Goal: Task Accomplishment & Management: Use online tool/utility

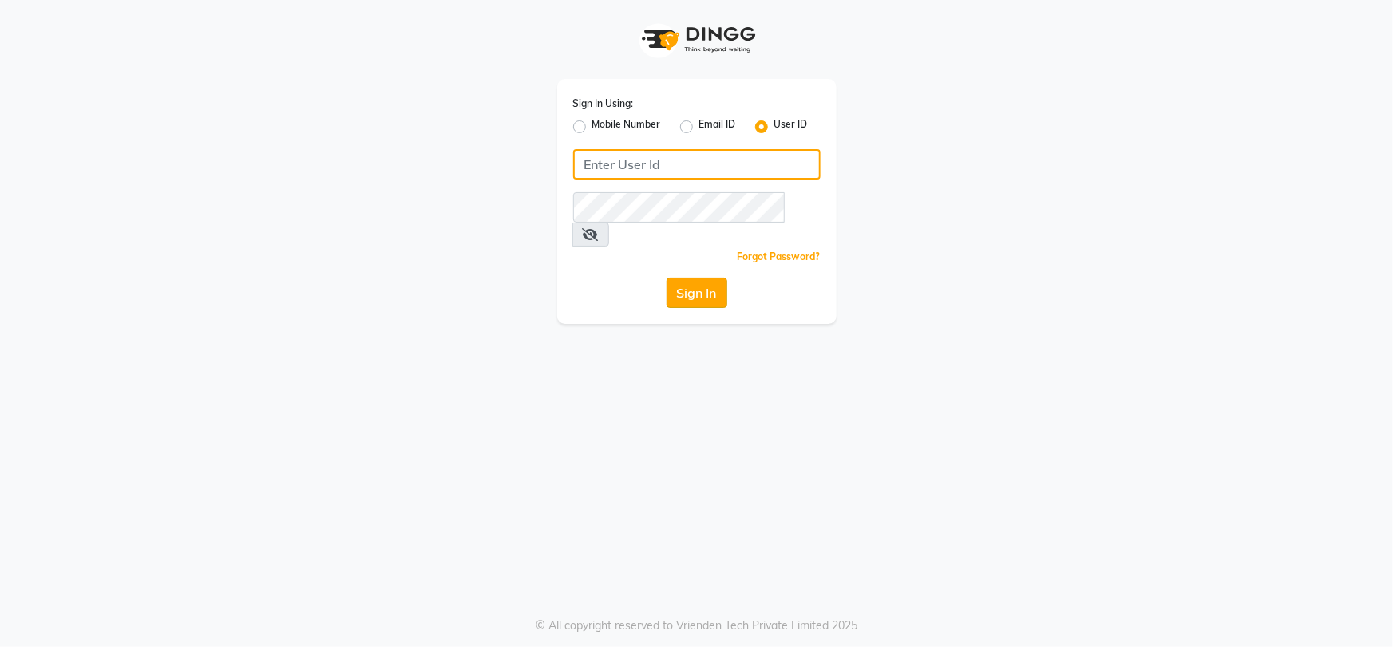
type input "bombshell"
click at [702, 278] on button "Sign In" at bounding box center [696, 293] width 61 height 30
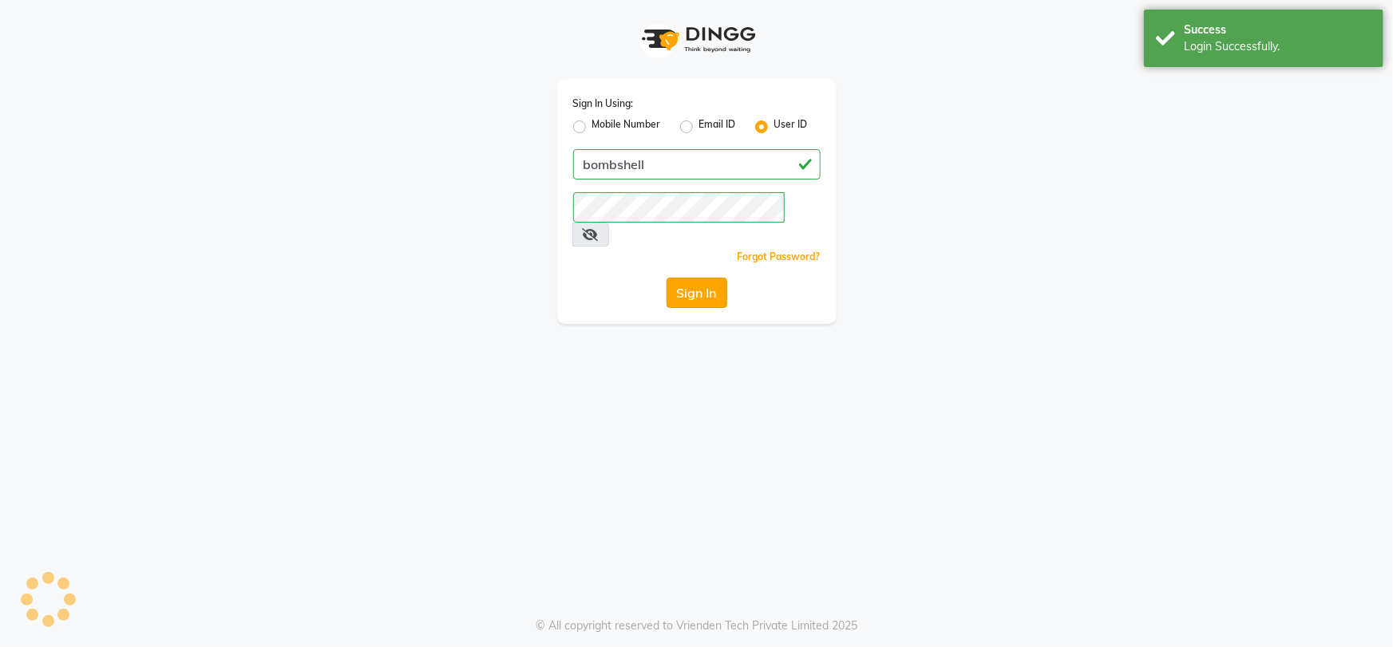
select select "service"
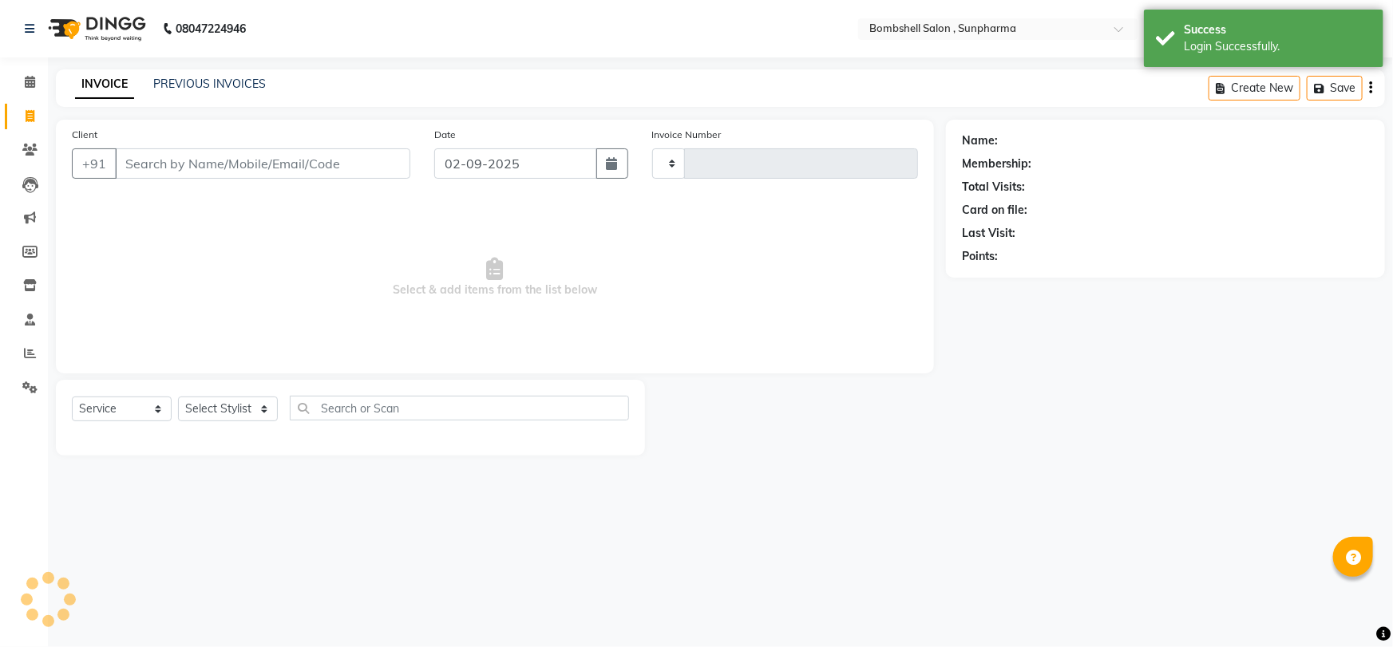
select select "en"
type input "1263"
select select "4965"
click at [239, 402] on select "Select Stylist [PERSON_NAME] Ananta [PERSON_NAME] [PERSON_NAME] dhanlaxmi poona…" at bounding box center [228, 409] width 100 height 25
select select "59017"
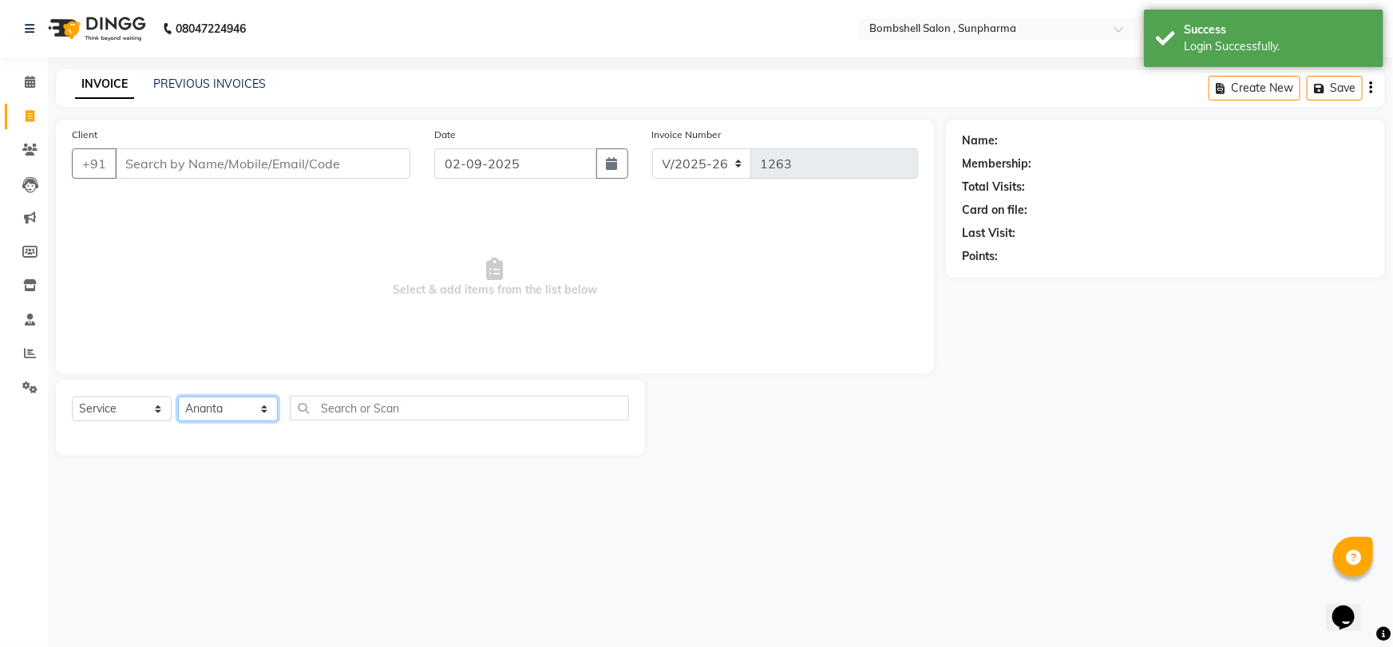
click at [178, 397] on select "Select Stylist [PERSON_NAME] Ananta [PERSON_NAME] [PERSON_NAME] dhanlaxmi poona…" at bounding box center [228, 409] width 100 height 25
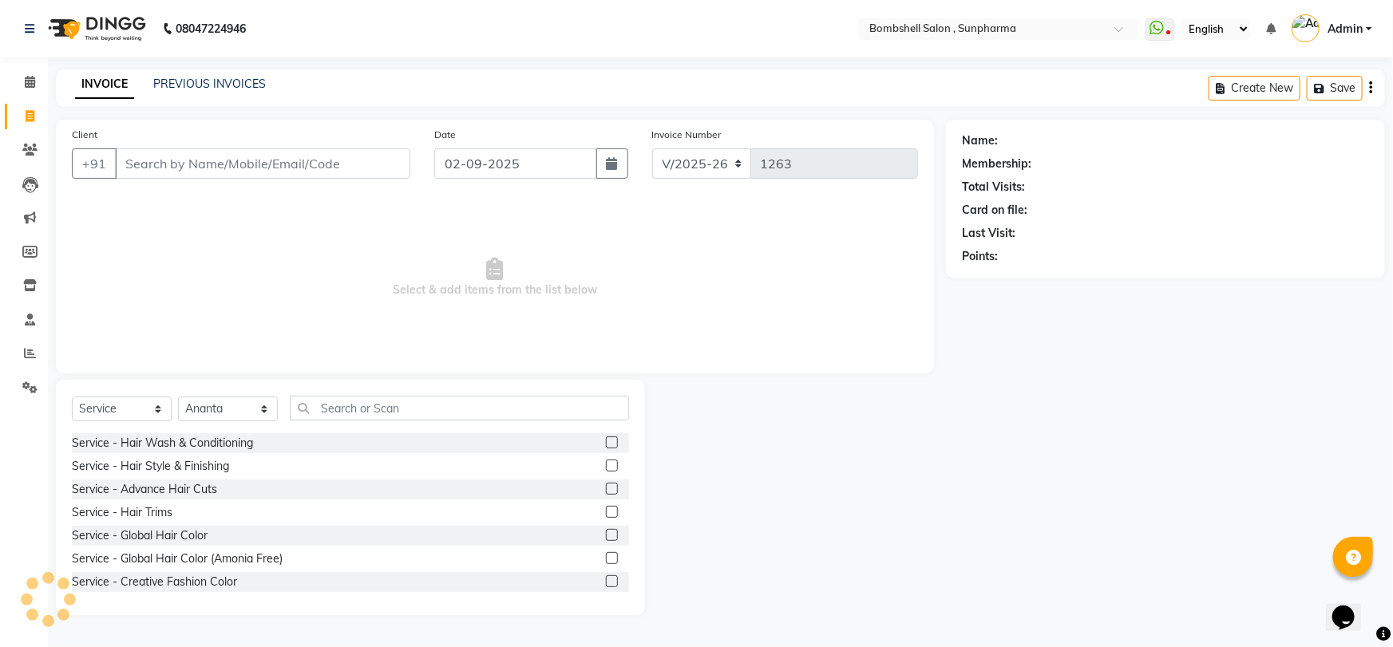
click at [606, 469] on label at bounding box center [612, 466] width 12 height 12
click at [606, 469] on input "checkbox" at bounding box center [611, 466] width 10 height 10
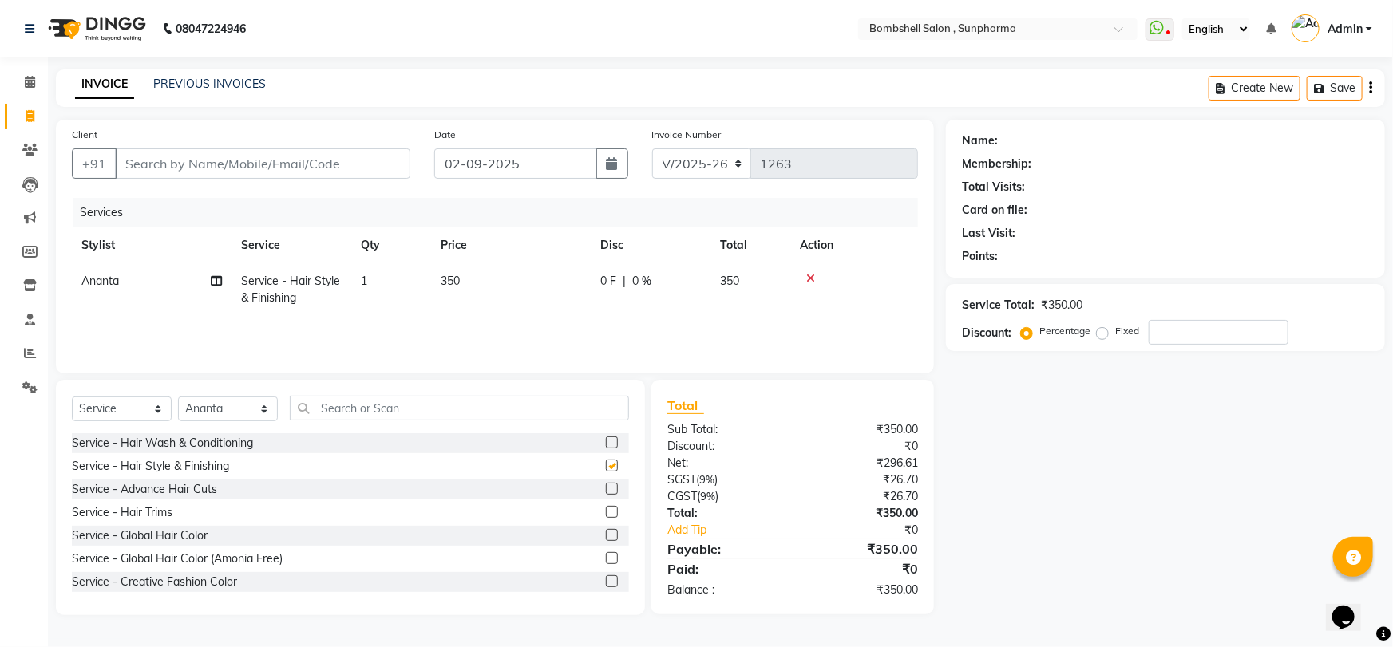
checkbox input "false"
click at [437, 281] on td "350" at bounding box center [511, 289] width 160 height 53
select select "59017"
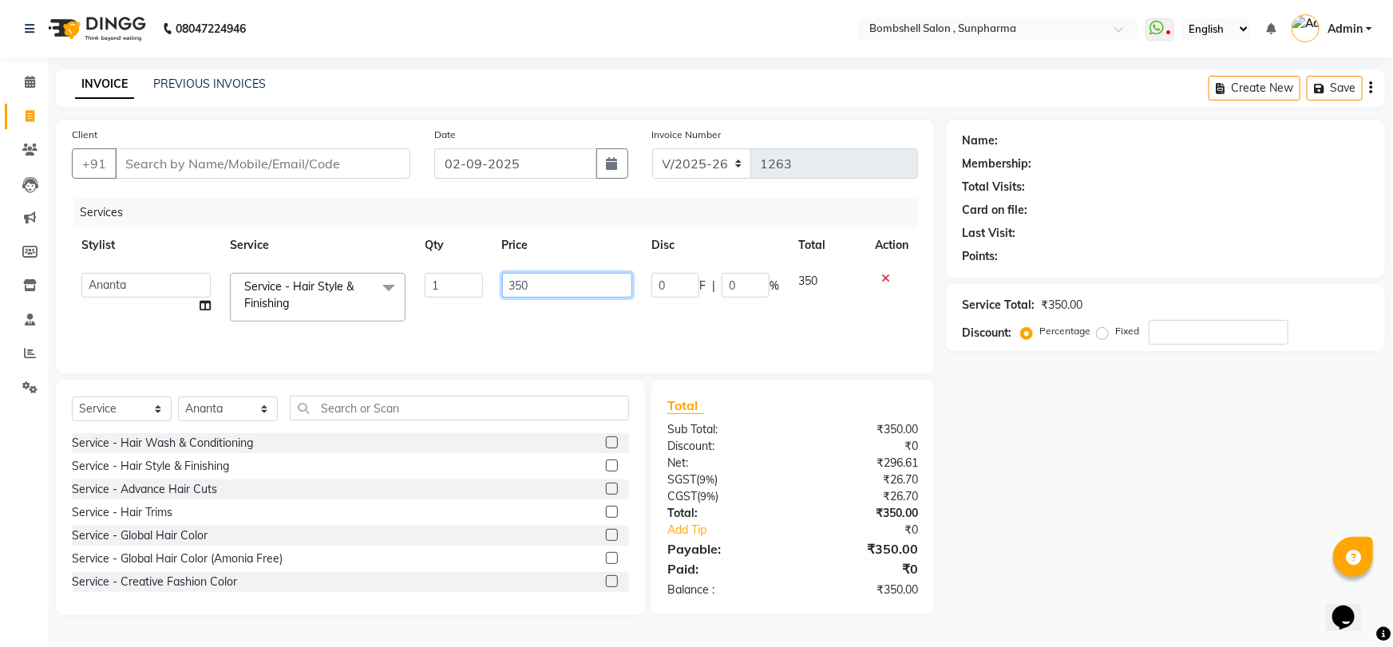
click at [543, 289] on input "350" at bounding box center [567, 285] width 131 height 25
type input "3"
type input "400"
click at [987, 524] on div "Name: Membership: Total Visits: Card on file: Last Visit: Points: Service Total…" at bounding box center [1171, 368] width 451 height 496
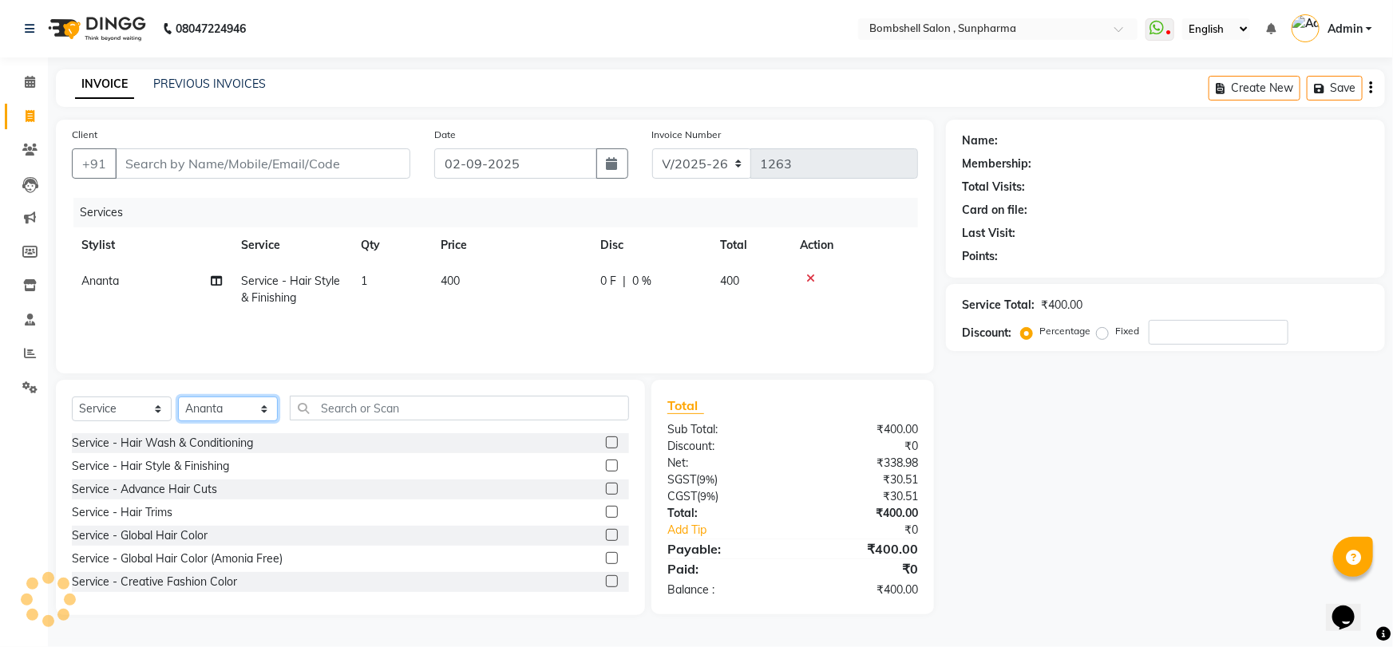
click at [215, 407] on select "Select Stylist [PERSON_NAME] Ananta [PERSON_NAME] [PERSON_NAME] dhanlaxmi poona…" at bounding box center [228, 409] width 100 height 25
select select "87946"
click at [178, 397] on select "Select Stylist [PERSON_NAME] Ananta [PERSON_NAME] [PERSON_NAME] dhanlaxmi poona…" at bounding box center [228, 409] width 100 height 25
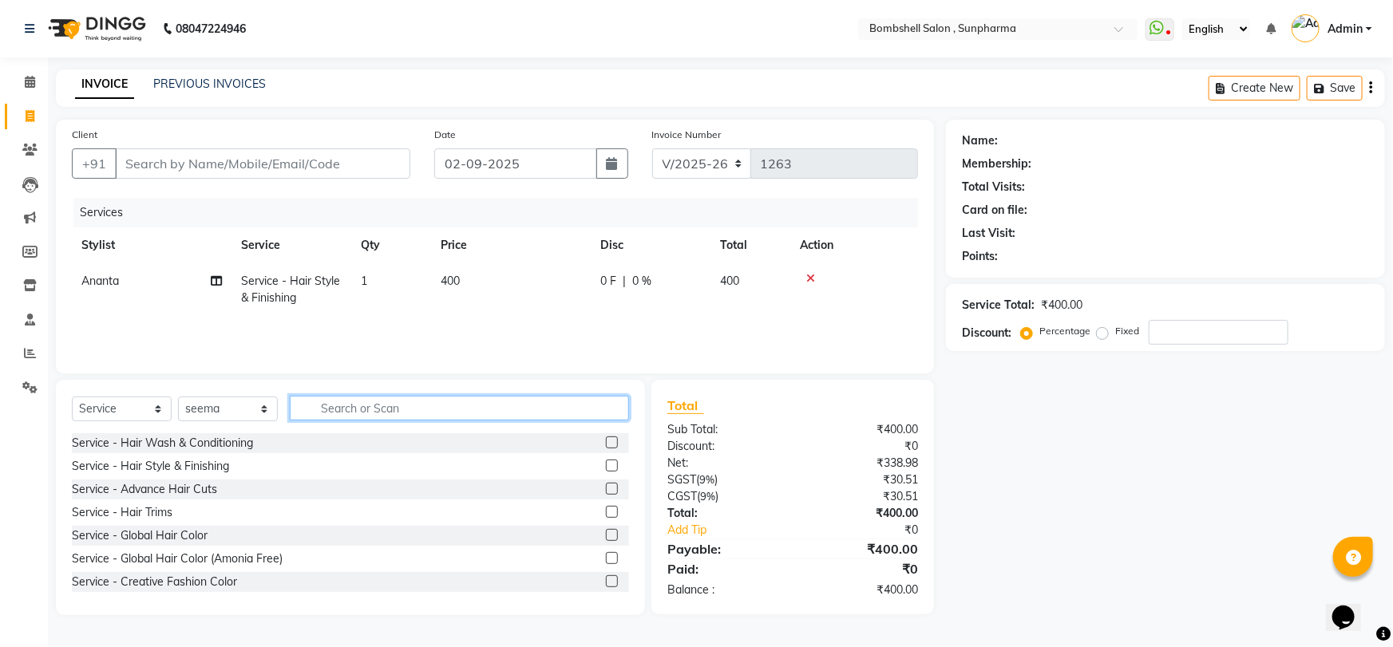
click at [362, 409] on input "text" at bounding box center [459, 408] width 339 height 25
click at [606, 437] on label at bounding box center [612, 443] width 12 height 12
click at [606, 438] on input "checkbox" at bounding box center [611, 443] width 10 height 10
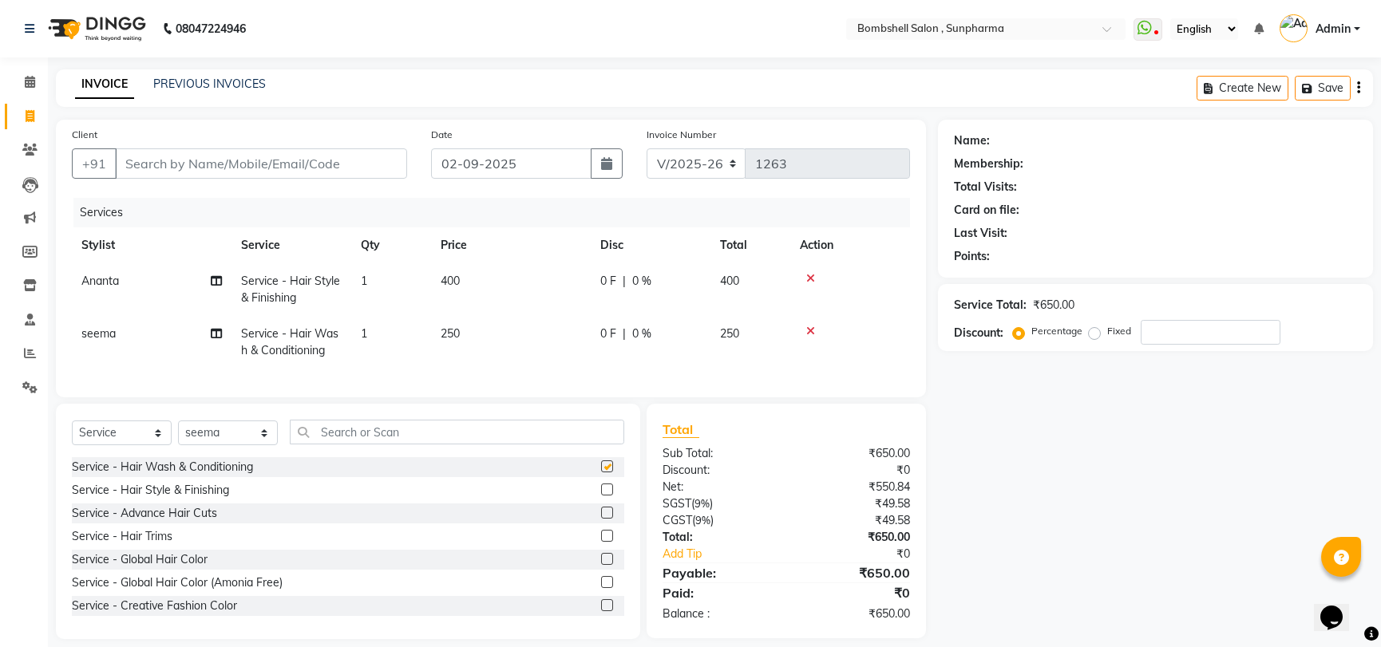
checkbox input "false"
click at [455, 327] on span "250" at bounding box center [450, 333] width 19 height 14
select select "87946"
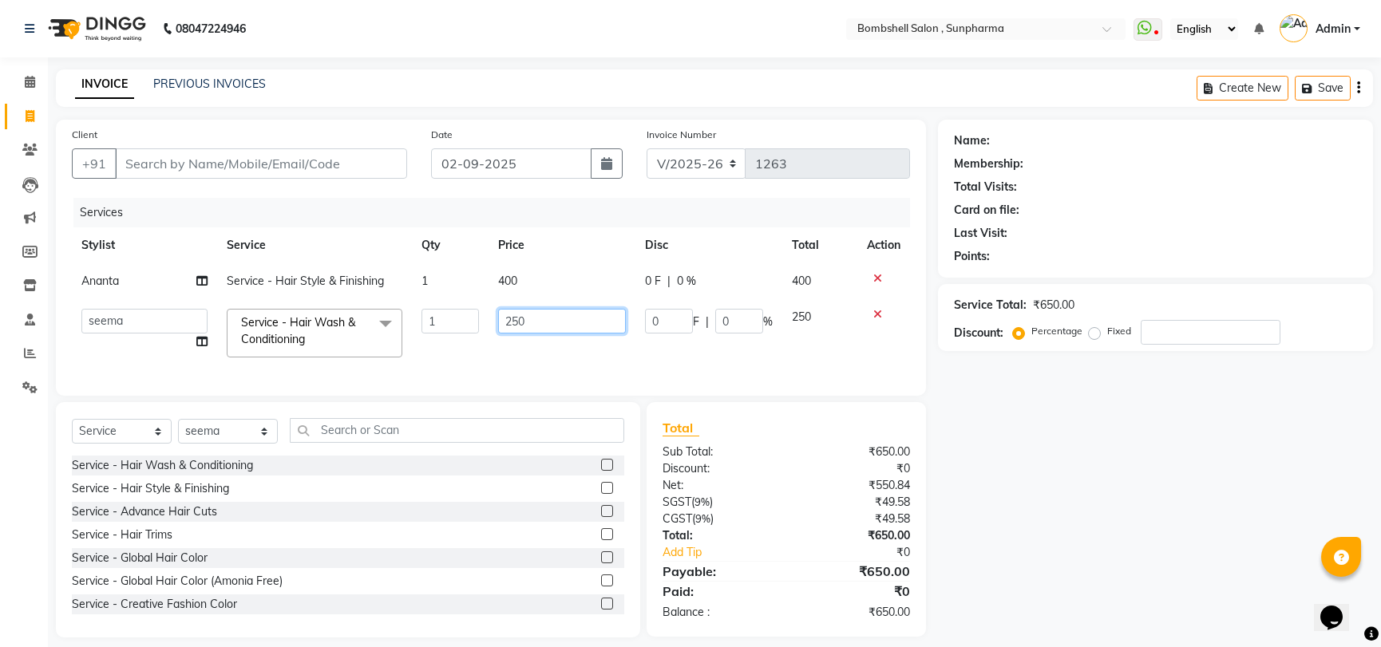
click at [539, 326] on input "250" at bounding box center [562, 321] width 128 height 25
click at [530, 322] on input "250" at bounding box center [562, 321] width 128 height 25
type input "2"
type input "300"
click at [950, 482] on div "Name: Membership: Total Visits: Card on file: Last Visit: Points: Service Total…" at bounding box center [1161, 379] width 447 height 518
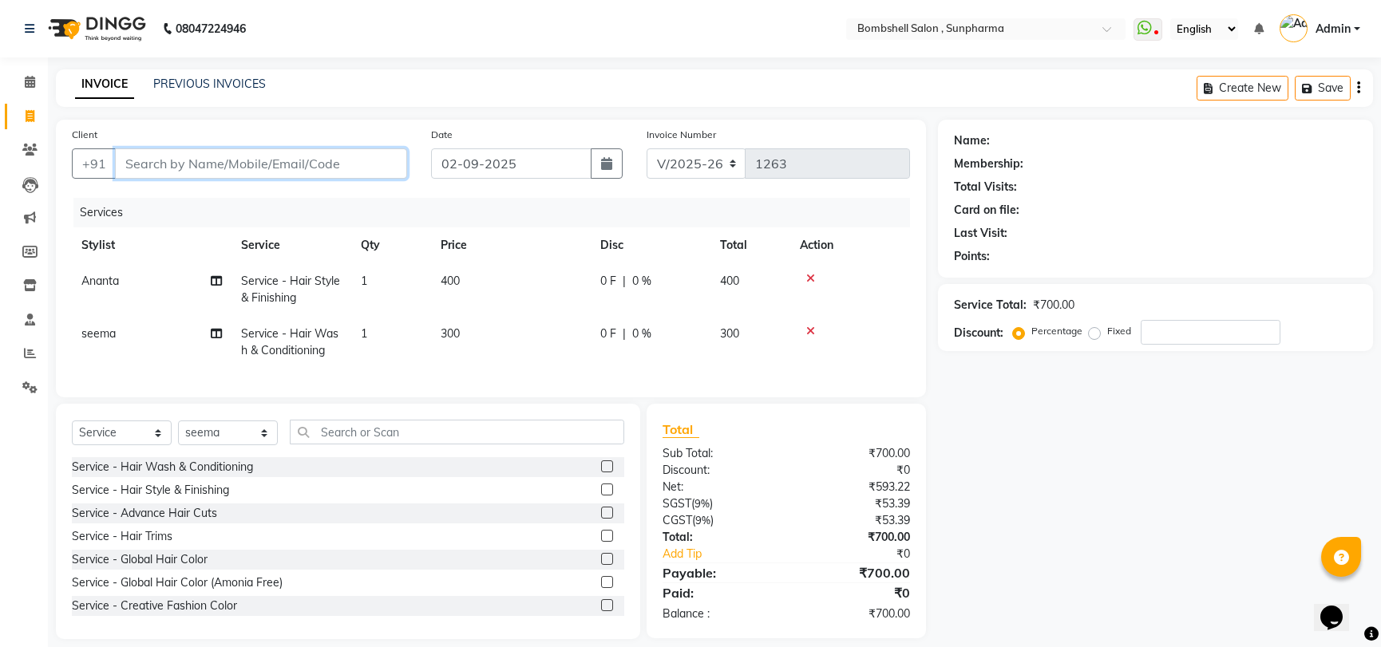
click at [311, 176] on input "Client" at bounding box center [261, 163] width 292 height 30
type input "9"
type input "0"
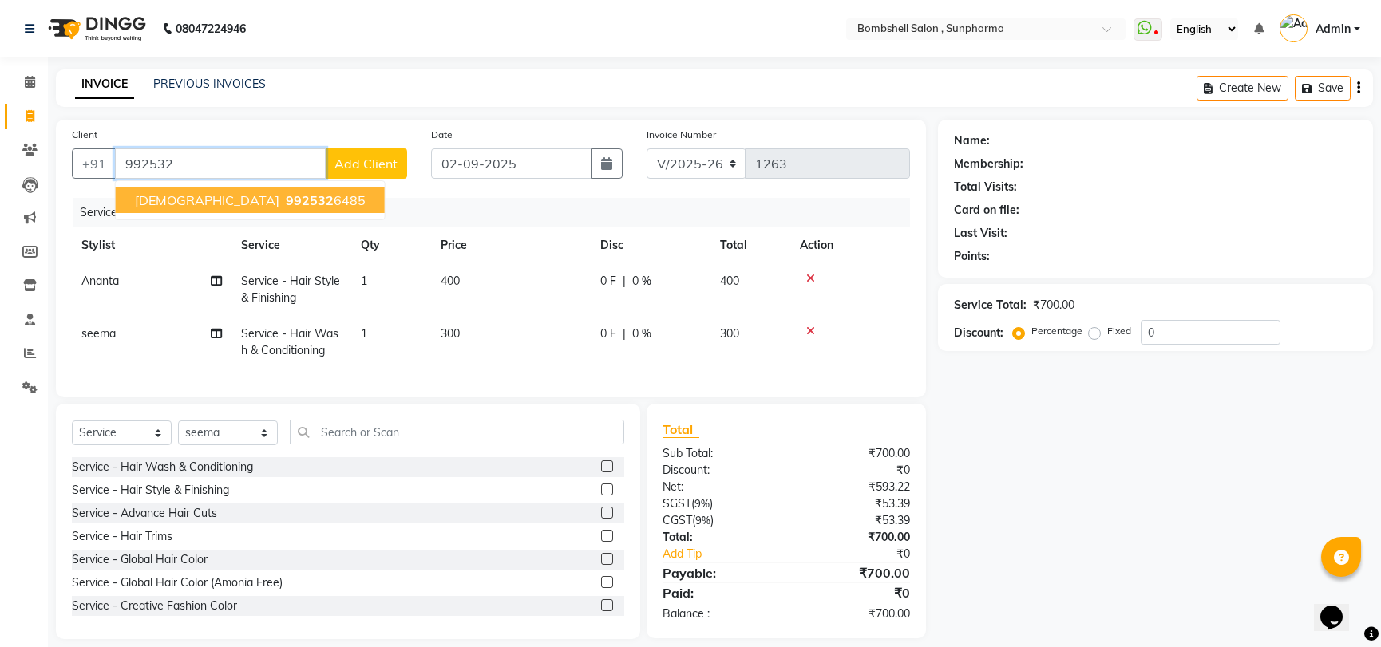
click at [286, 201] on span "992532" at bounding box center [310, 200] width 48 height 16
type input "9925326485"
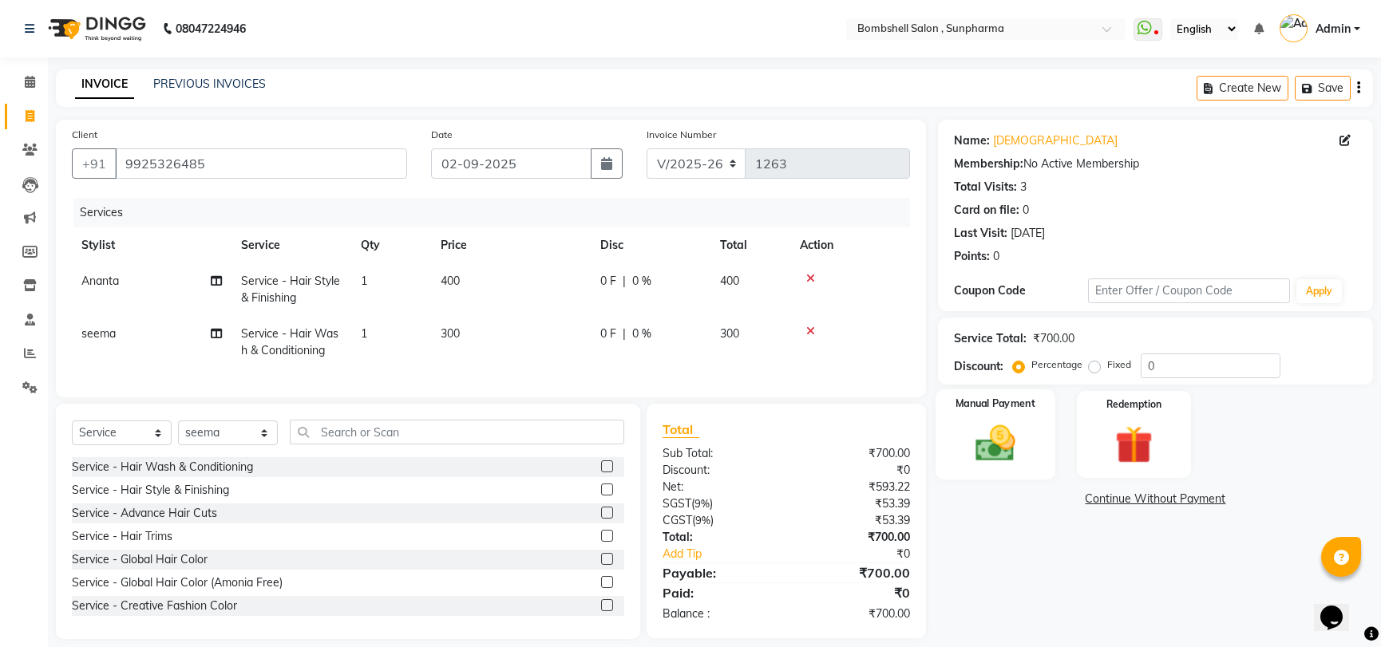
click at [1003, 438] on img at bounding box center [995, 443] width 65 height 45
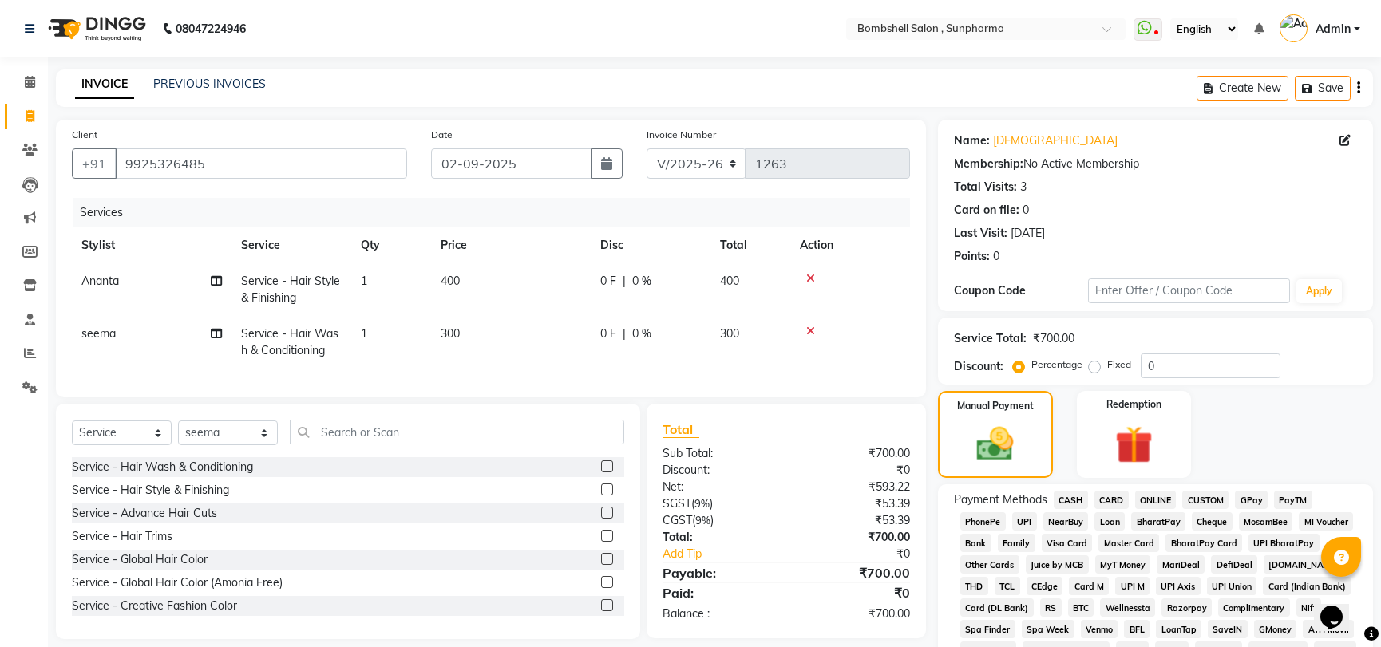
click at [452, 334] on span "300" at bounding box center [450, 333] width 19 height 14
select select "87946"
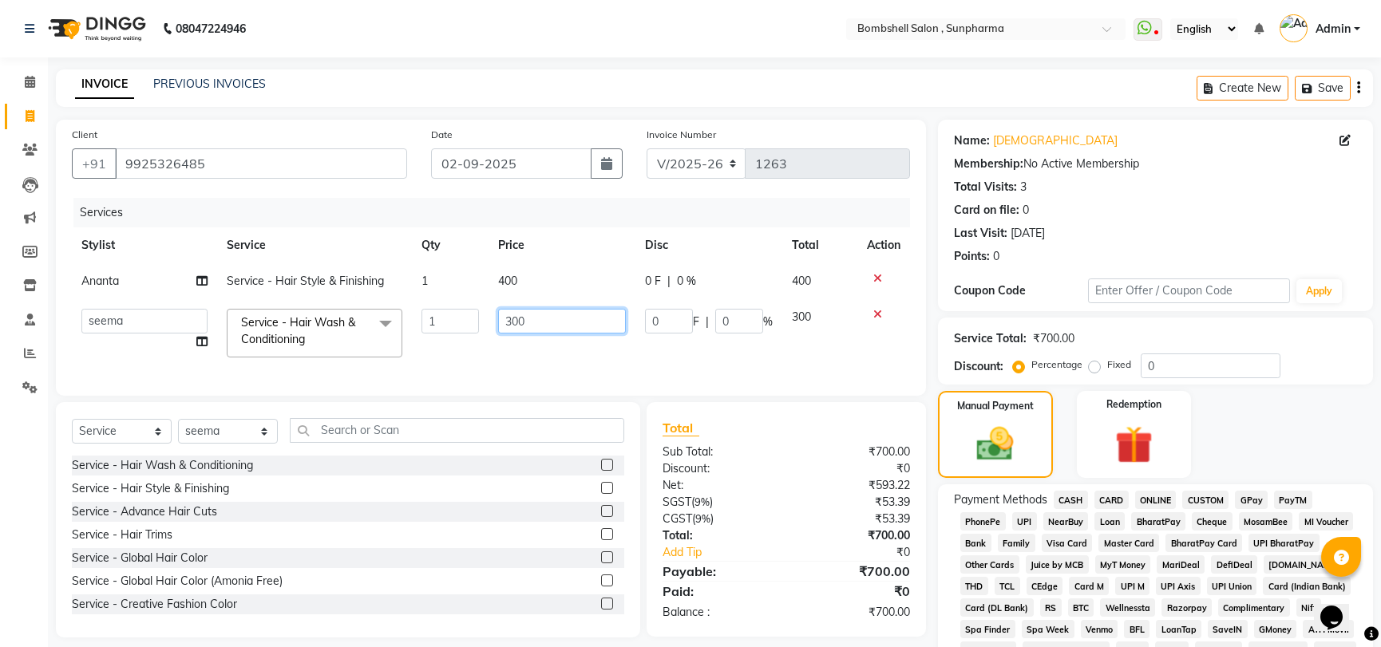
click at [517, 318] on input "300" at bounding box center [562, 321] width 128 height 25
type input "400"
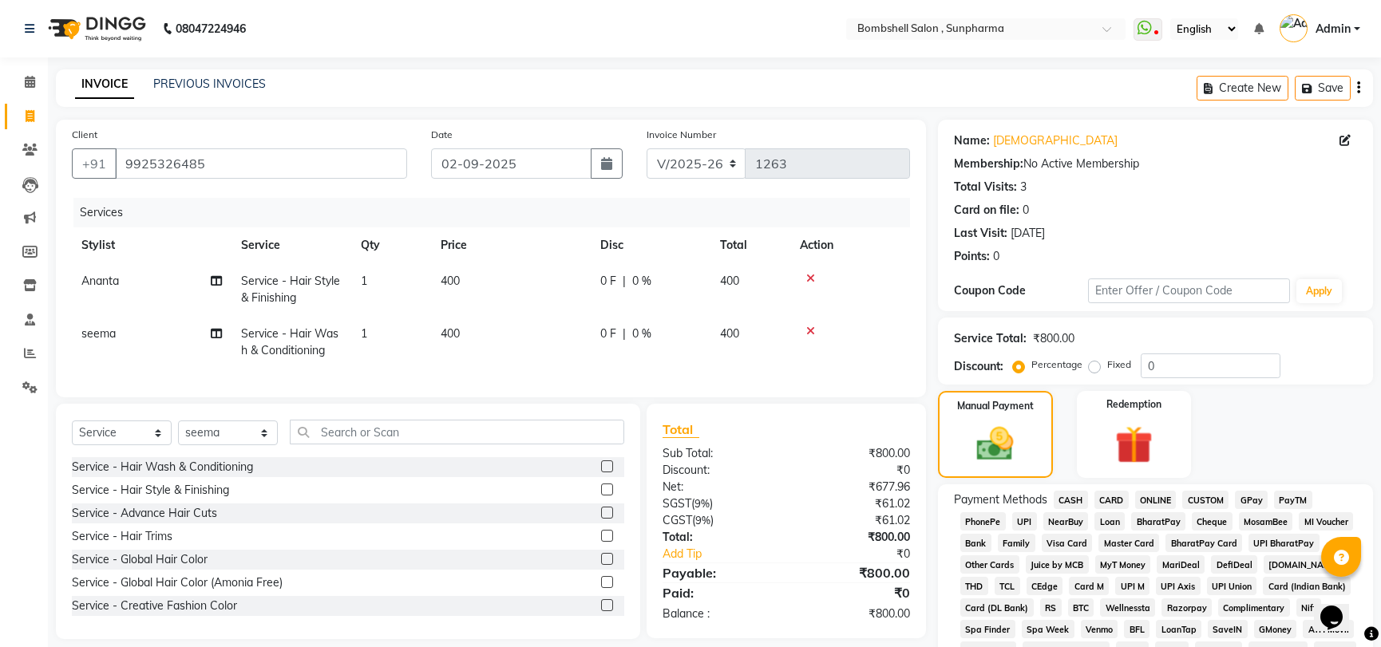
click at [514, 283] on td "400" at bounding box center [511, 289] width 160 height 53
select select "59017"
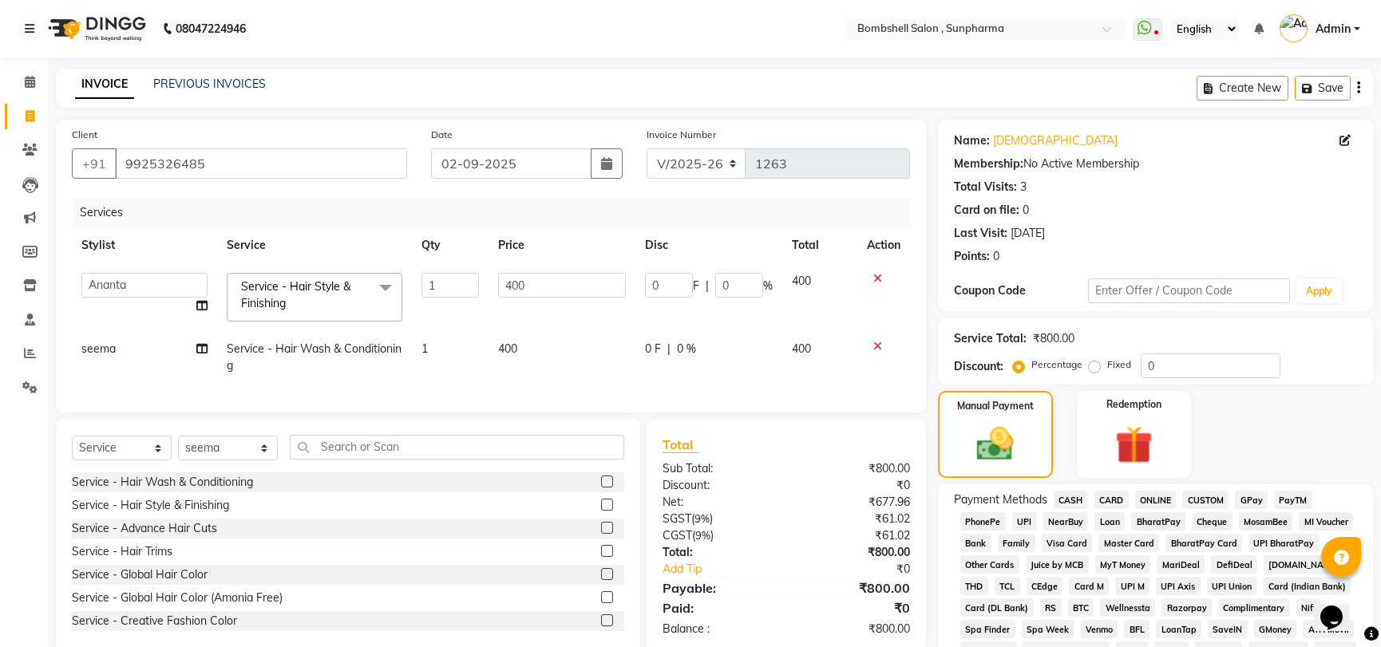
click at [547, 342] on td "400" at bounding box center [561, 357] width 147 height 53
select select "87946"
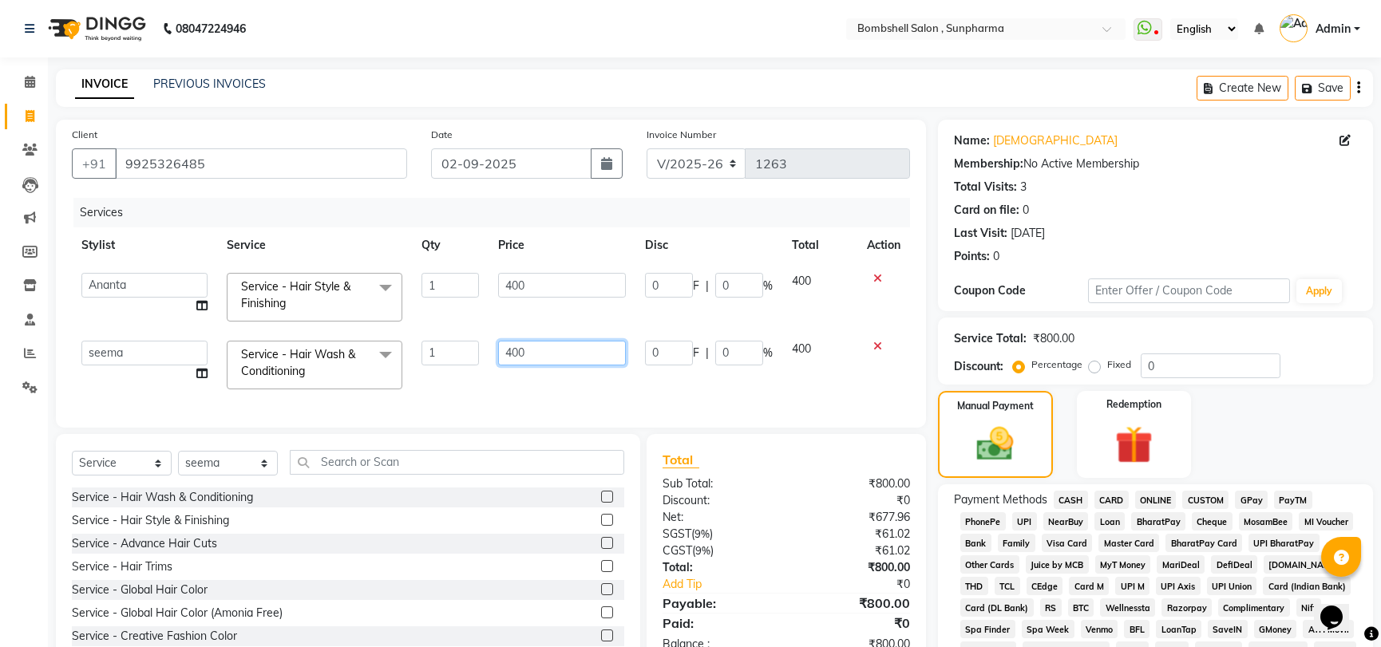
click at [546, 354] on input "400" at bounding box center [562, 353] width 128 height 25
type input "4"
type input "300"
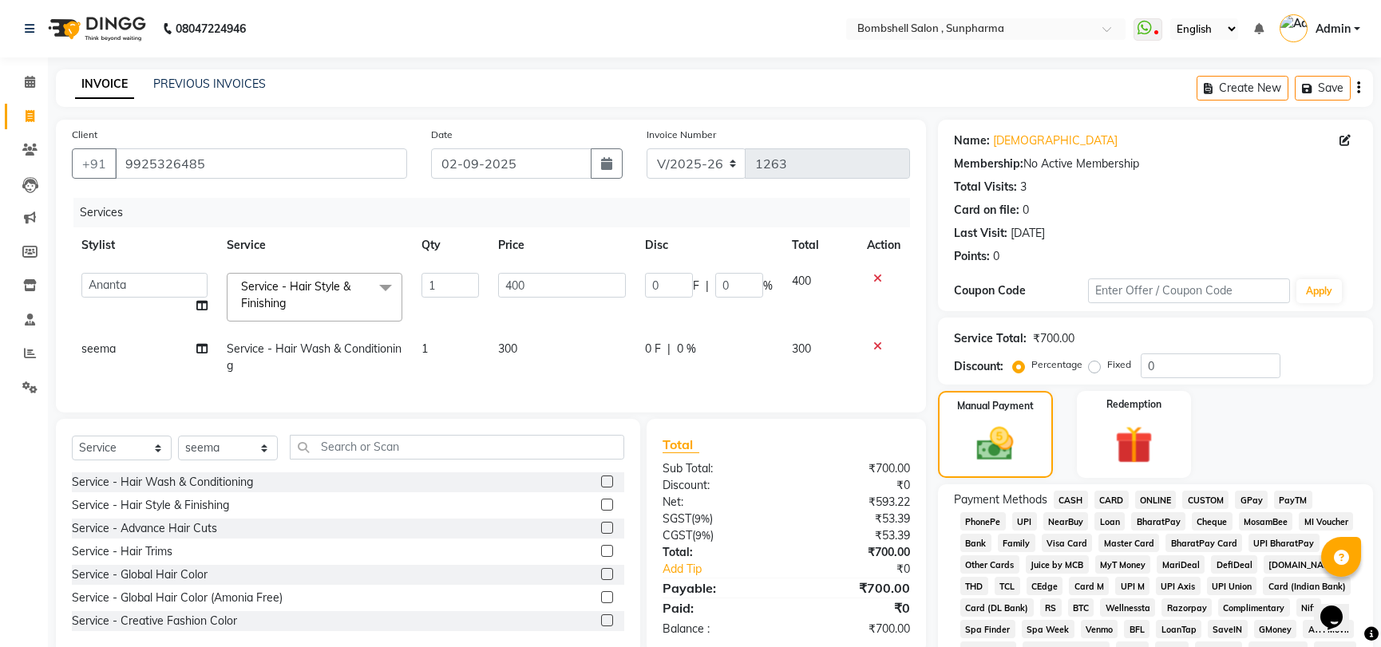
click at [1251, 495] on span "GPay" at bounding box center [1251, 500] width 33 height 18
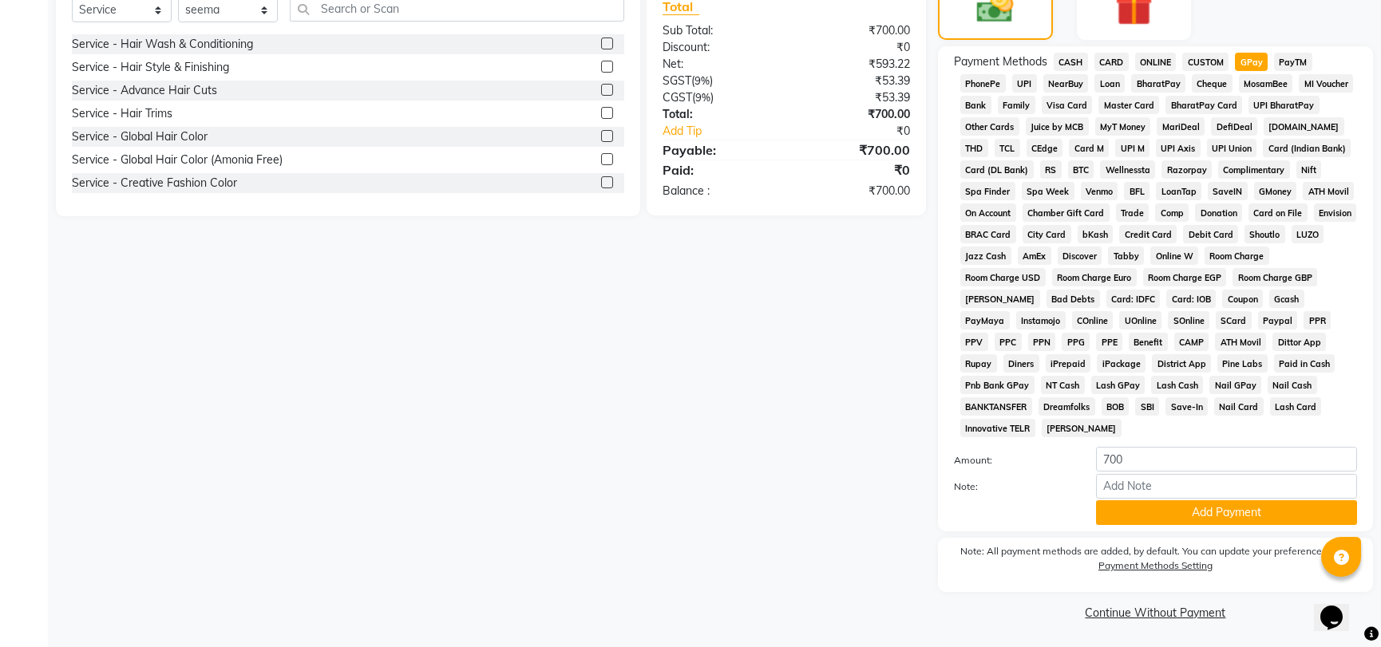
scroll to position [440, 0]
click at [1204, 506] on button "Add Payment" at bounding box center [1226, 511] width 261 height 25
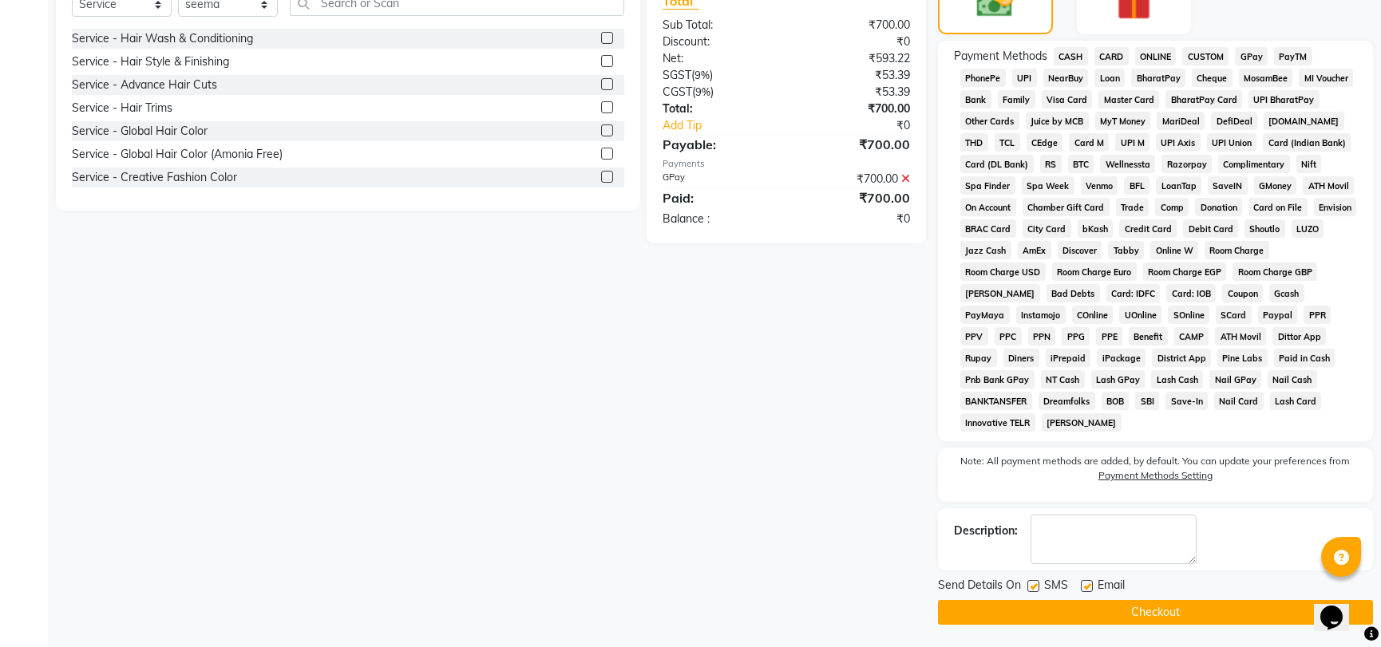
scroll to position [445, 0]
click at [1210, 614] on button "Checkout" at bounding box center [1155, 611] width 435 height 25
